Goal: Transaction & Acquisition: Purchase product/service

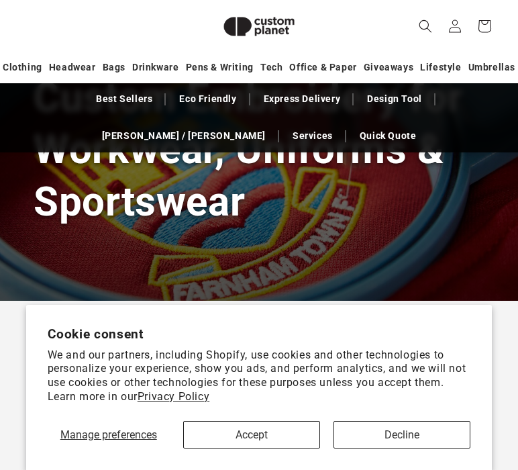
scroll to position [220, 0]
click at [367, 425] on button "Decline" at bounding box center [402, 435] width 137 height 28
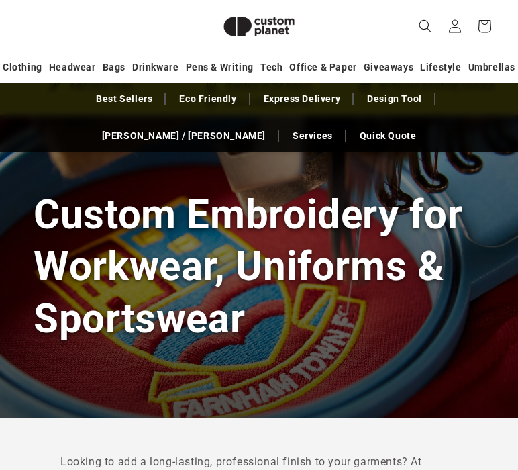
scroll to position [0, 0]
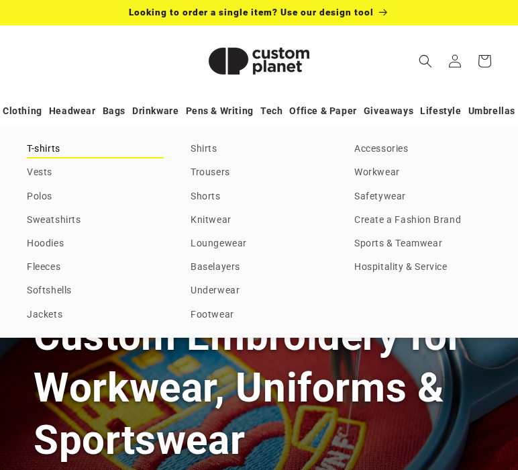
click at [44, 147] on link "T-shirts" at bounding box center [95, 149] width 137 height 18
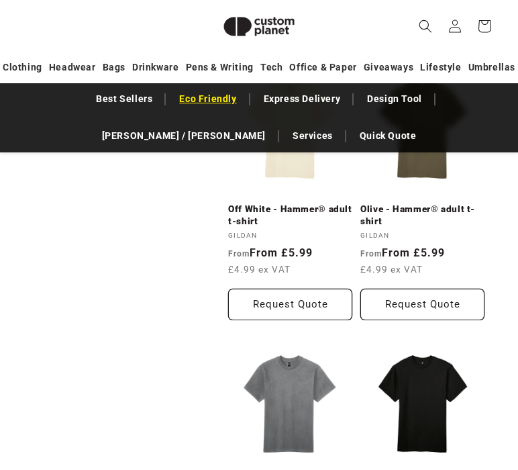
scroll to position [1416, 0]
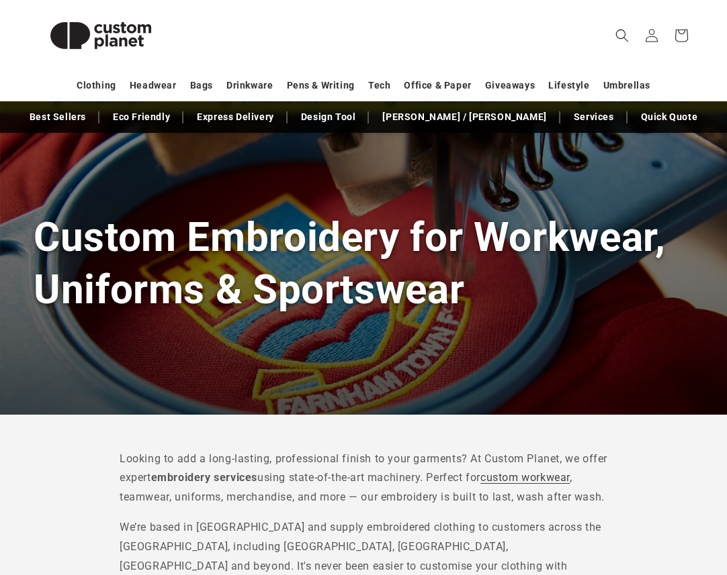
scroll to position [71, 0]
